Goal: Information Seeking & Learning: Understand process/instructions

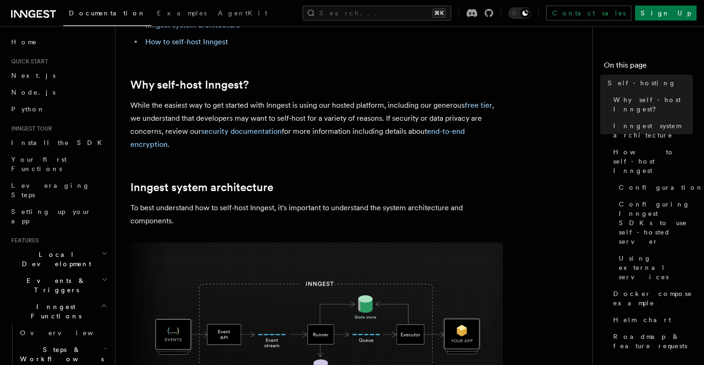
scroll to position [109, 0]
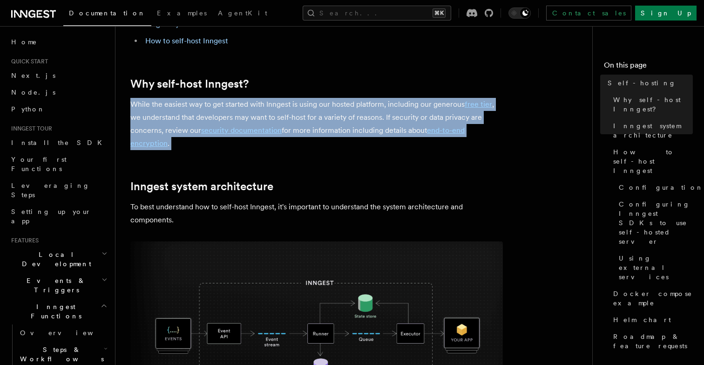
drag, startPoint x: 283, startPoint y: 153, endPoint x: 283, endPoint y: 87, distance: 65.7
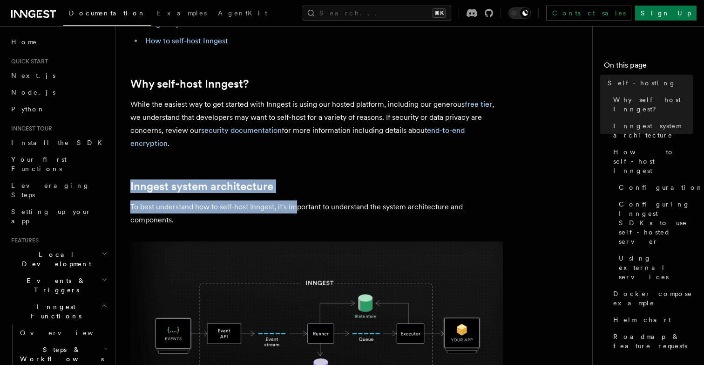
drag, startPoint x: 297, startPoint y: 212, endPoint x: 297, endPoint y: 138, distance: 73.6
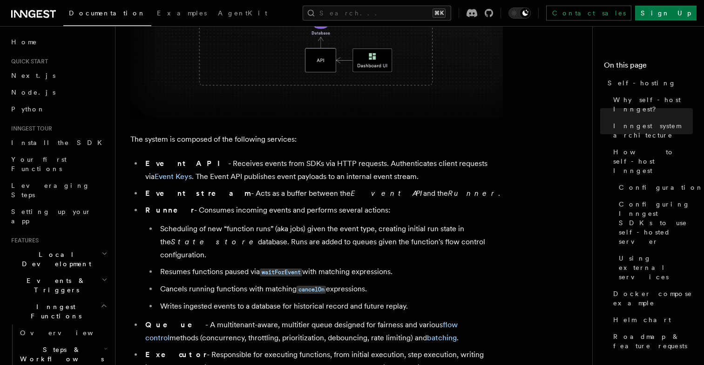
scroll to position [456, 0]
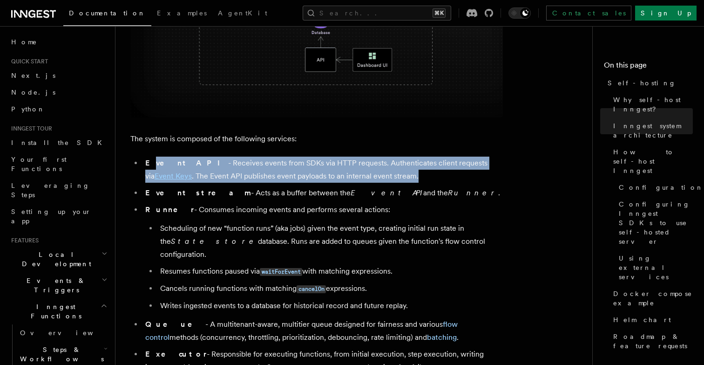
drag, startPoint x: 364, startPoint y: 174, endPoint x: 149, endPoint y: 158, distance: 214.8
click at [149, 158] on li "Event API - Receives events from SDKs via HTTP requests. Authenticates client r…" at bounding box center [322, 169] width 360 height 26
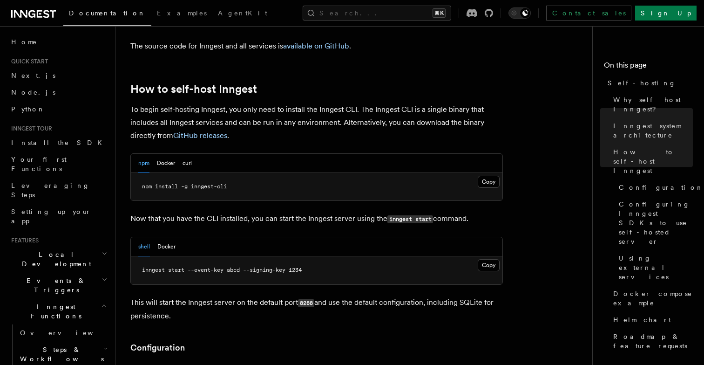
scroll to position [900, 0]
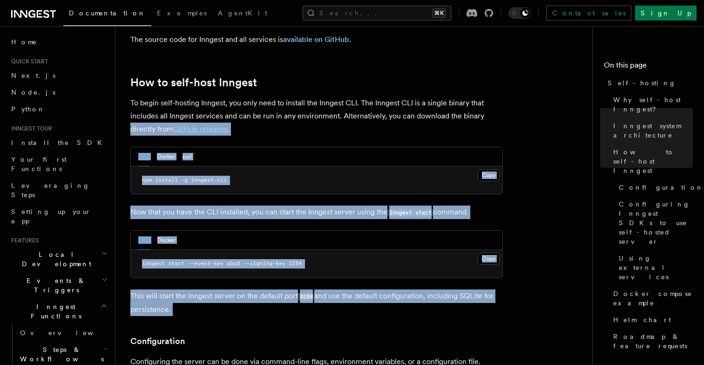
drag, startPoint x: 529, startPoint y: 298, endPoint x: 507, endPoint y: 86, distance: 212.6
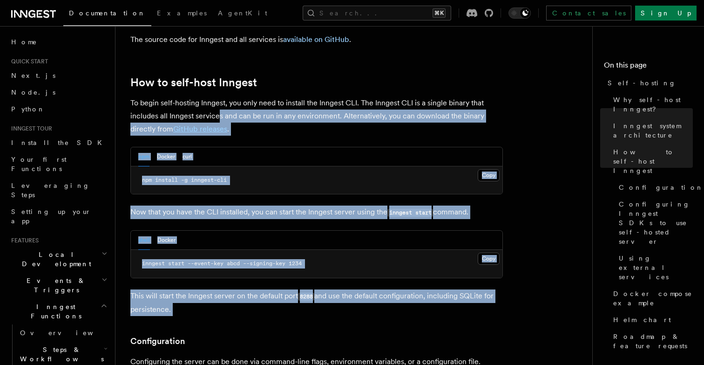
drag, startPoint x: 217, startPoint y: 91, endPoint x: 305, endPoint y: 301, distance: 228.1
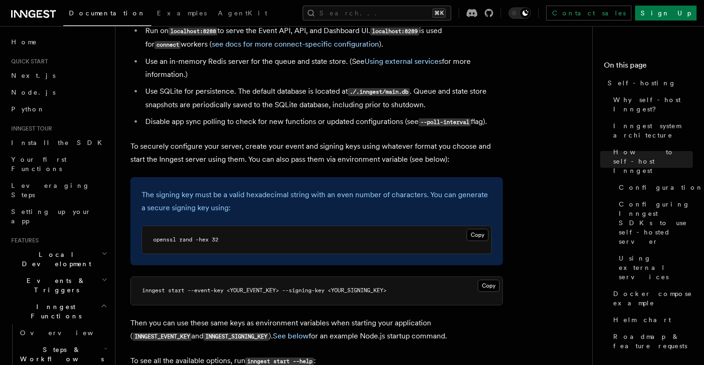
scroll to position [1280, 0]
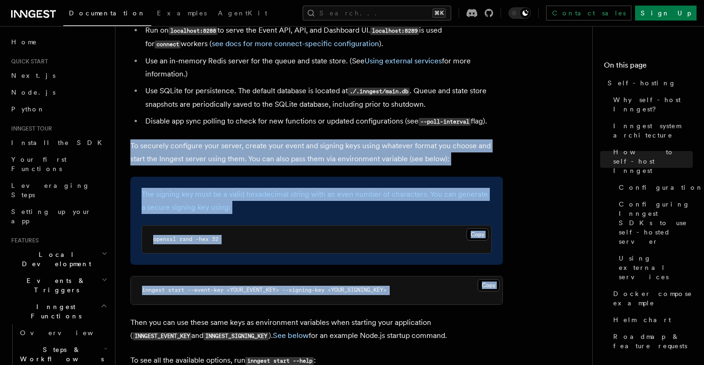
drag, startPoint x: 202, startPoint y: 105, endPoint x: 333, endPoint y: 285, distance: 223.0
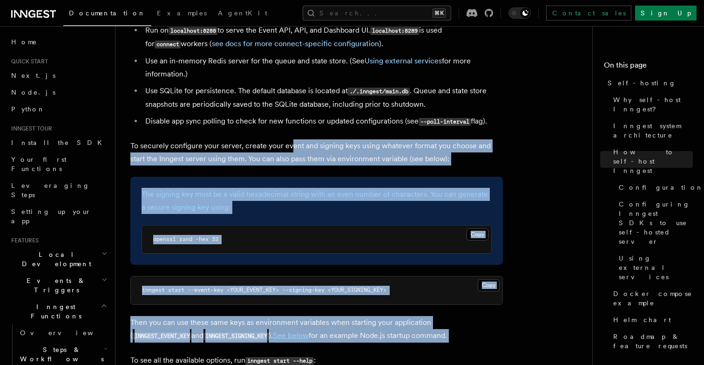
drag, startPoint x: 343, startPoint y: 322, endPoint x: 291, endPoint y: 126, distance: 202.6
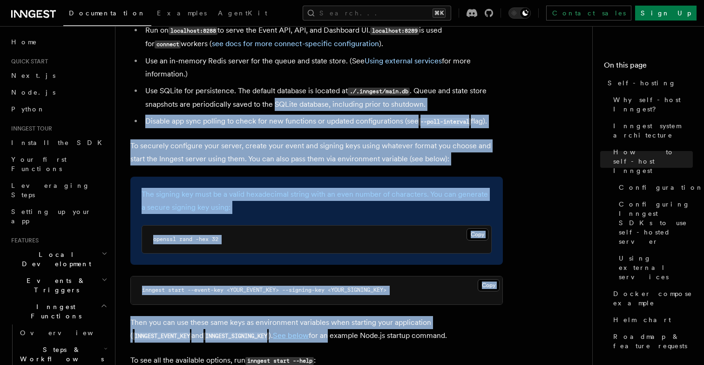
drag, startPoint x: 275, startPoint y: 84, endPoint x: 269, endPoint y: 310, distance: 225.9
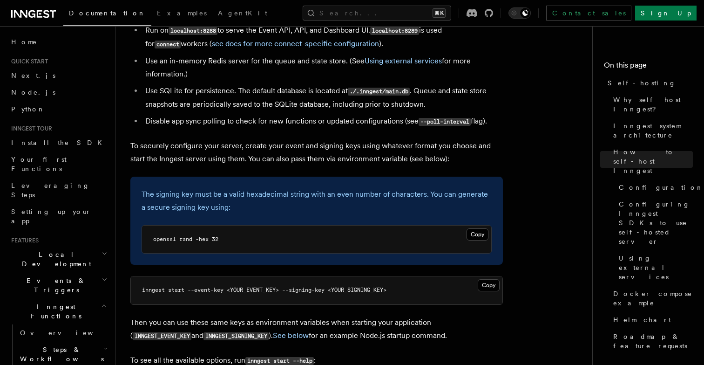
click at [290, 316] on p "Then you can use these same keys as environment variables when starting your ap…" at bounding box center [316, 329] width 372 height 27
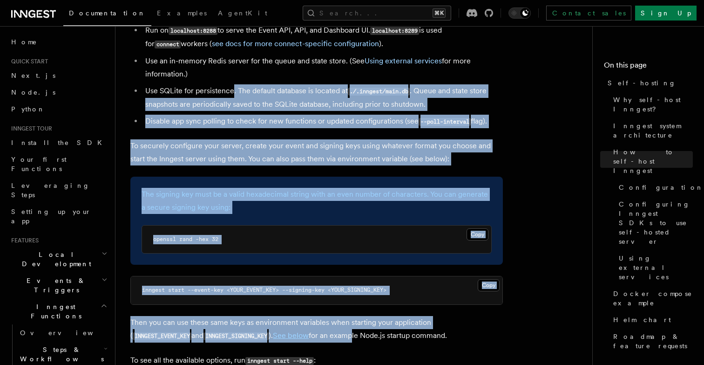
drag, startPoint x: 294, startPoint y: 312, endPoint x: 232, endPoint y: 72, distance: 248.2
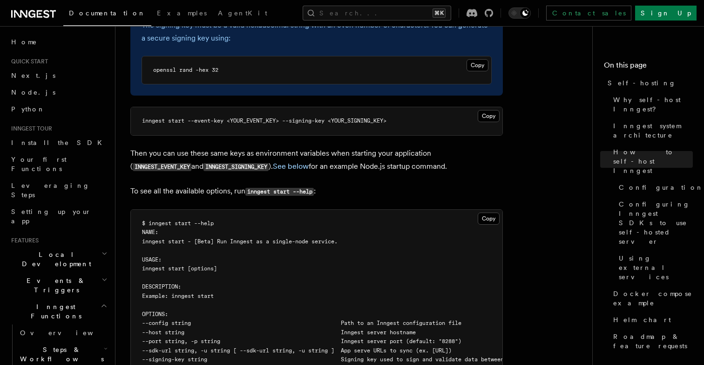
scroll to position [1429, 0]
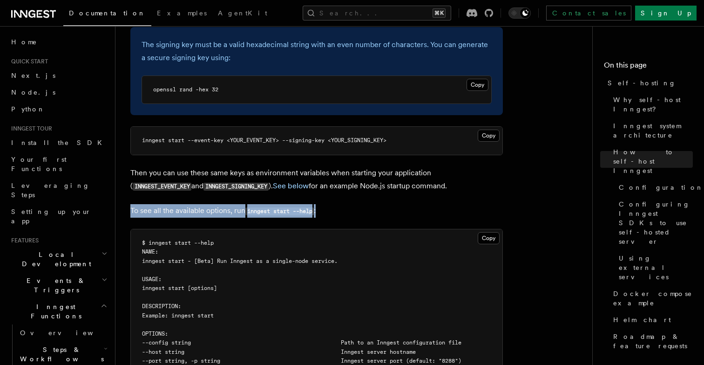
drag, startPoint x: 342, startPoint y: 187, endPoint x: 357, endPoint y: 178, distance: 17.6
click at [313, 166] on p "Then you can use these same keys as environment variables when starting your ap…" at bounding box center [316, 179] width 372 height 27
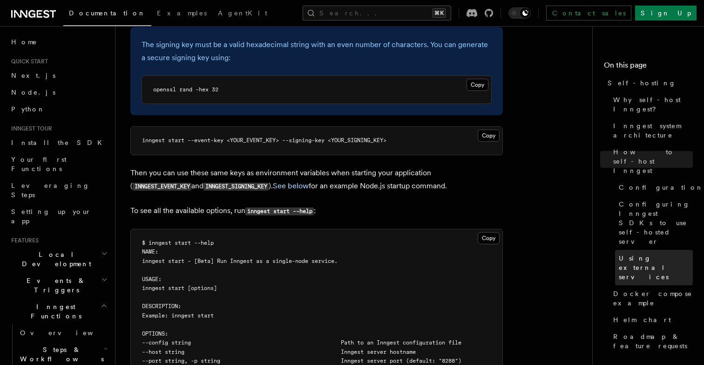
click at [644, 250] on link "Using external services" at bounding box center [654, 267] width 78 height 35
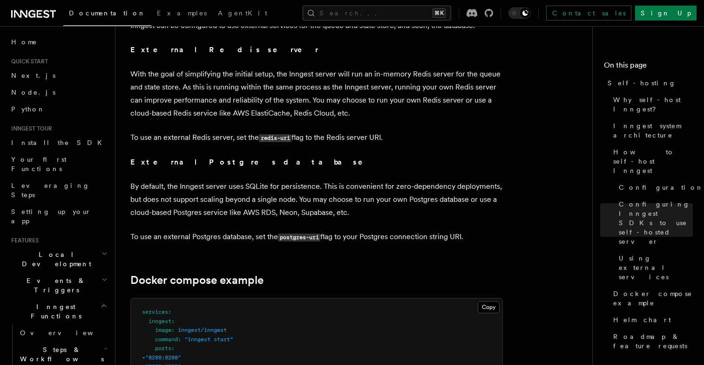
scroll to position [2284, 0]
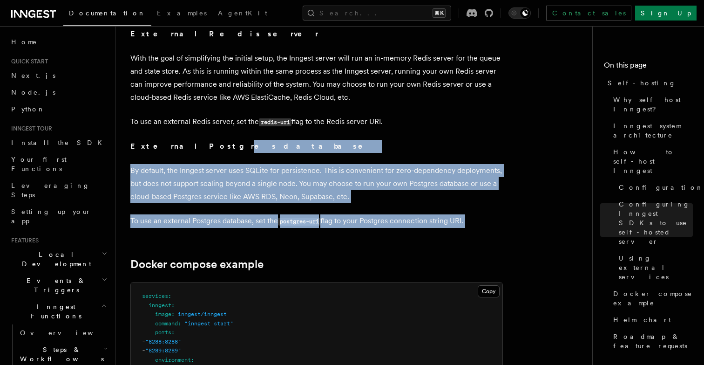
drag, startPoint x: 183, startPoint y: 122, endPoint x: 359, endPoint y: 214, distance: 198.3
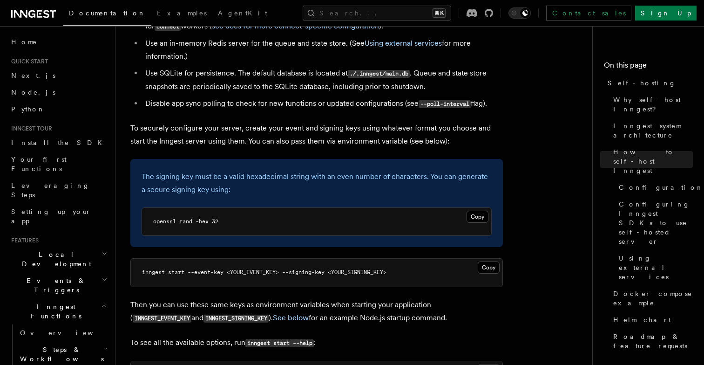
scroll to position [1298, 0]
